Goal: Find specific page/section: Find specific page/section

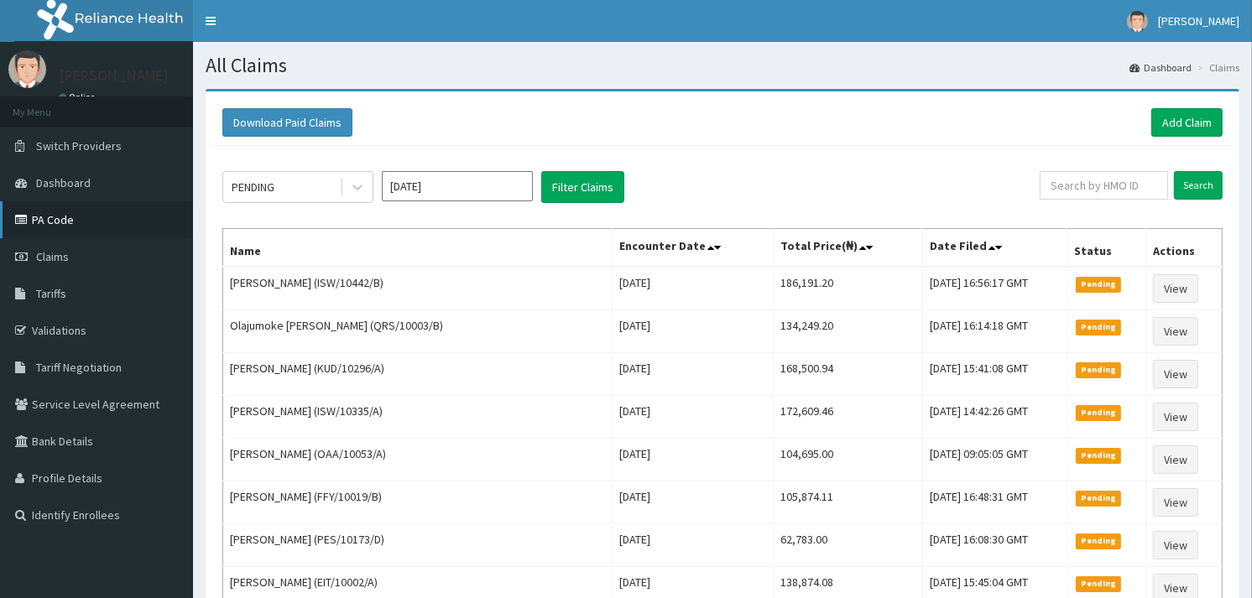
click at [70, 217] on link "PA Code" at bounding box center [96, 219] width 193 height 37
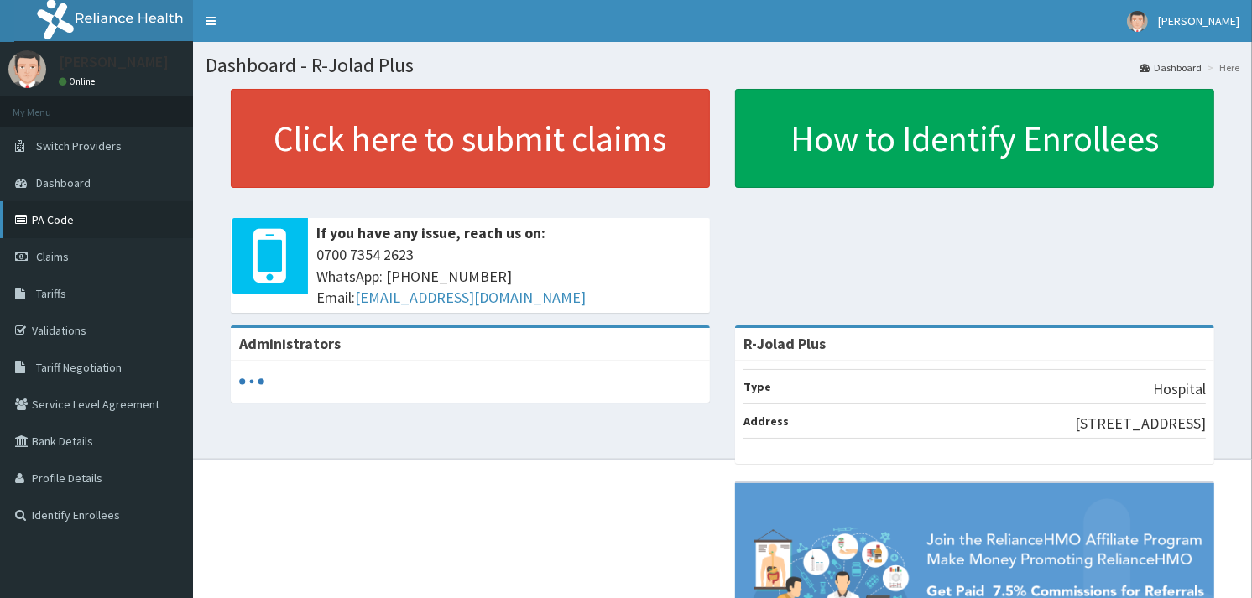
click at [103, 231] on link "PA Code" at bounding box center [96, 219] width 193 height 37
